Goal: Find specific fact: Find specific fact

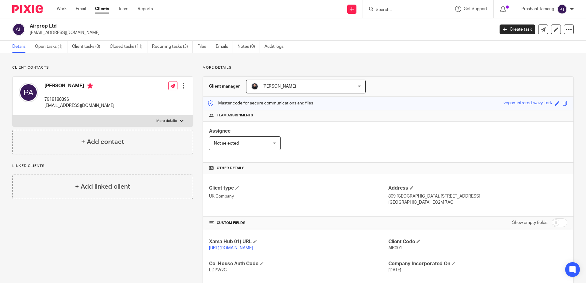
click at [406, 11] on input "Search" at bounding box center [402, 10] width 55 height 6
type input "c"
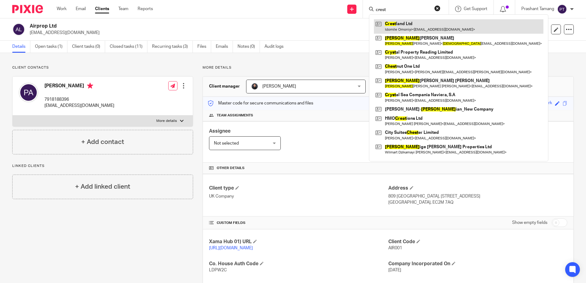
type input "crest"
click at [411, 23] on link at bounding box center [458, 26] width 169 height 14
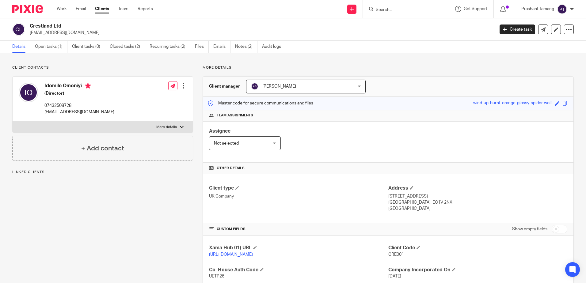
scroll to position [112, 0]
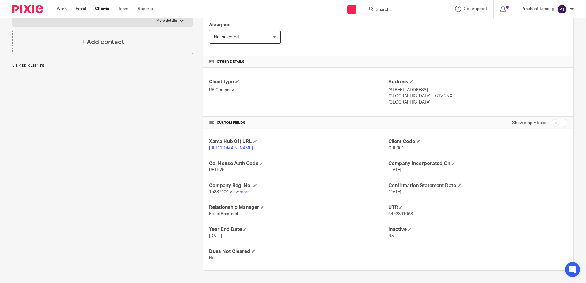
drag, startPoint x: 387, startPoint y: 81, endPoint x: 417, endPoint y: 98, distance: 34.3
click at [417, 98] on div "Address [STREET_ADDRESS] [GEOGRAPHIC_DATA], EC1V 2NX [GEOGRAPHIC_DATA]" at bounding box center [477, 92] width 179 height 27
drag, startPoint x: 417, startPoint y: 98, endPoint x: 402, endPoint y: 94, distance: 16.0
click at [402, 99] on p "[GEOGRAPHIC_DATA]" at bounding box center [477, 102] width 179 height 6
drag, startPoint x: 384, startPoint y: 83, endPoint x: 432, endPoint y: 107, distance: 53.3
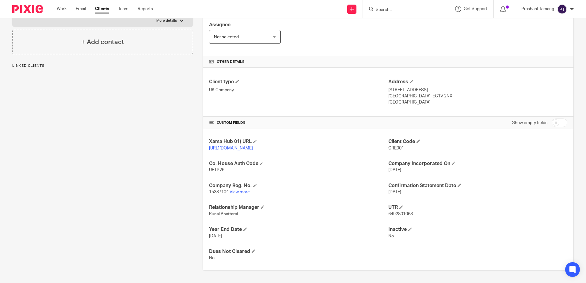
click at [432, 107] on div "Client type UK Company Address [STREET_ADDRESS] [GEOGRAPHIC_DATA], EC1V 2NX [GE…" at bounding box center [388, 92] width 370 height 49
click at [389, 79] on h4 "Address" at bounding box center [477, 82] width 179 height 6
drag, startPoint x: 386, startPoint y: 83, endPoint x: 426, endPoint y: 95, distance: 41.4
click at [426, 95] on div "Address [STREET_ADDRESS] [GEOGRAPHIC_DATA], EC1V 2NX [GEOGRAPHIC_DATA]" at bounding box center [477, 92] width 179 height 27
copy div "[STREET_ADDRESS]"
